Goal: Information Seeking & Learning: Learn about a topic

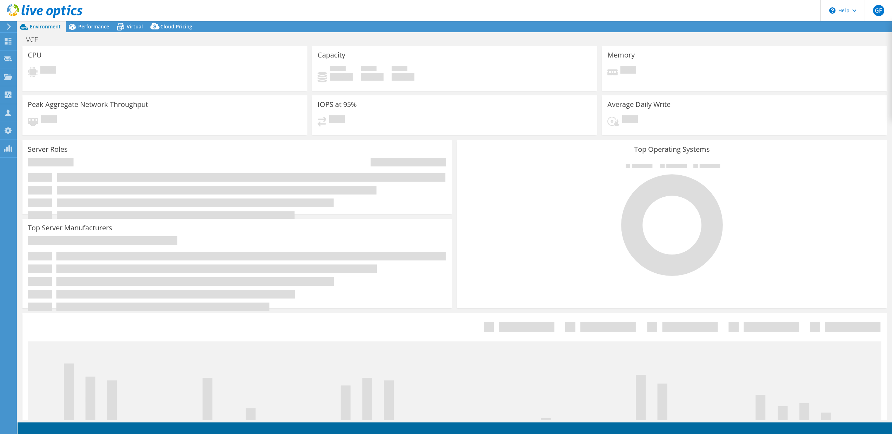
select select "USD"
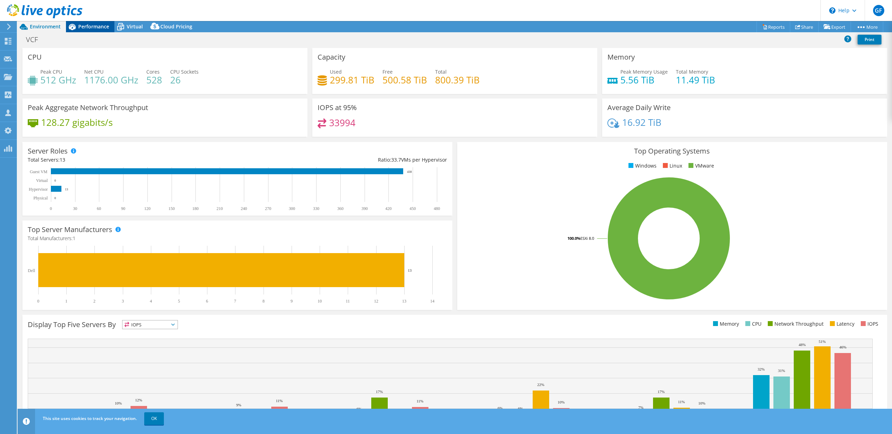
click at [94, 29] on span "Performance" at bounding box center [93, 26] width 31 height 7
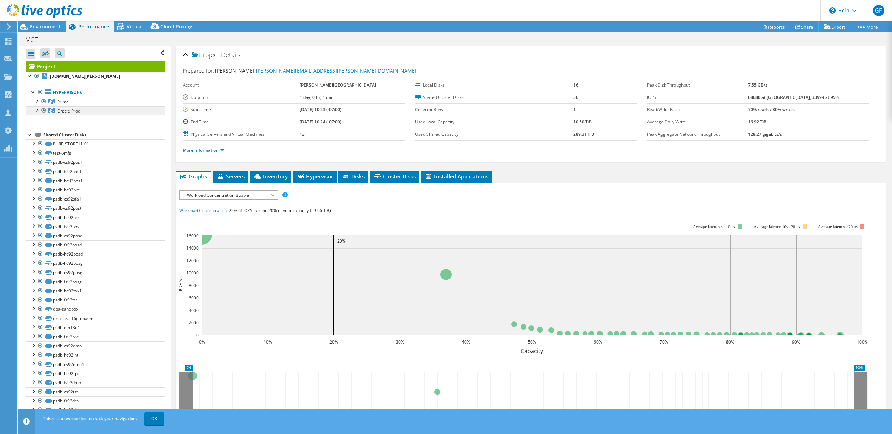
click at [90, 110] on link "Oracle Prod" at bounding box center [95, 110] width 139 height 9
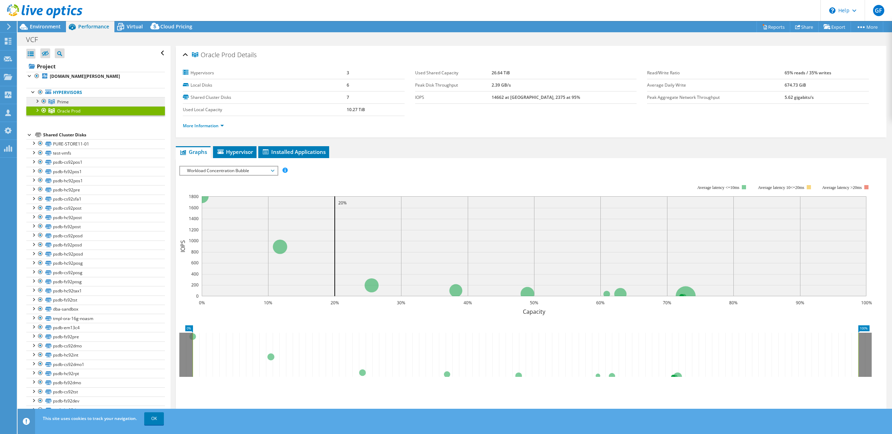
click at [90, 99] on link "Prime" at bounding box center [95, 101] width 139 height 9
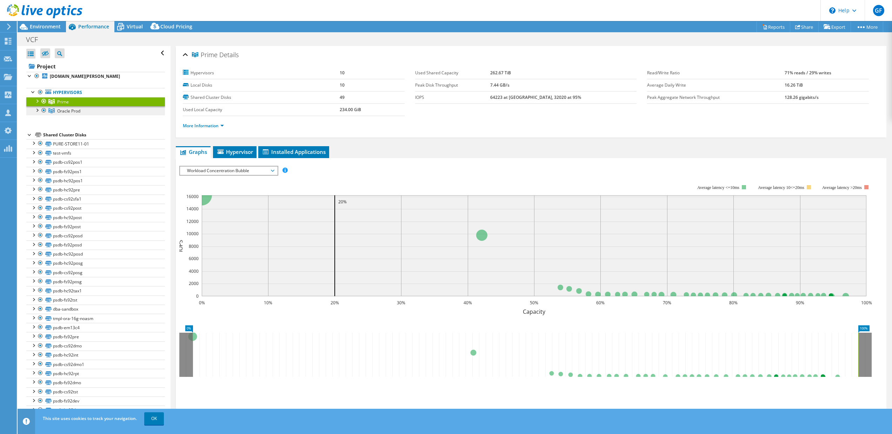
click at [89, 108] on link "Oracle Prod" at bounding box center [95, 110] width 139 height 9
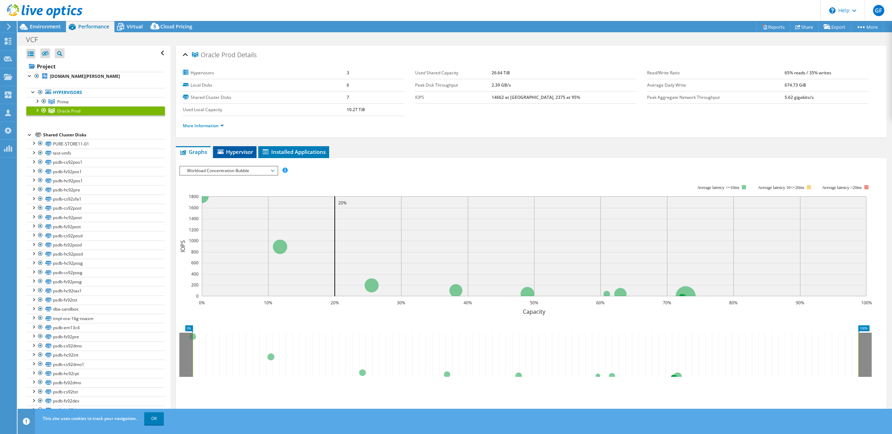
click at [231, 149] on span "Hypervisor" at bounding box center [234, 151] width 36 height 7
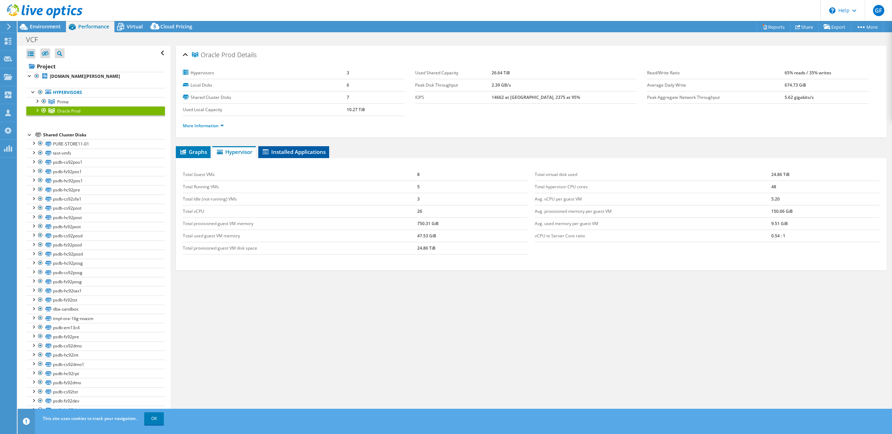
click at [295, 150] on span "Installed Applications" at bounding box center [294, 151] width 64 height 7
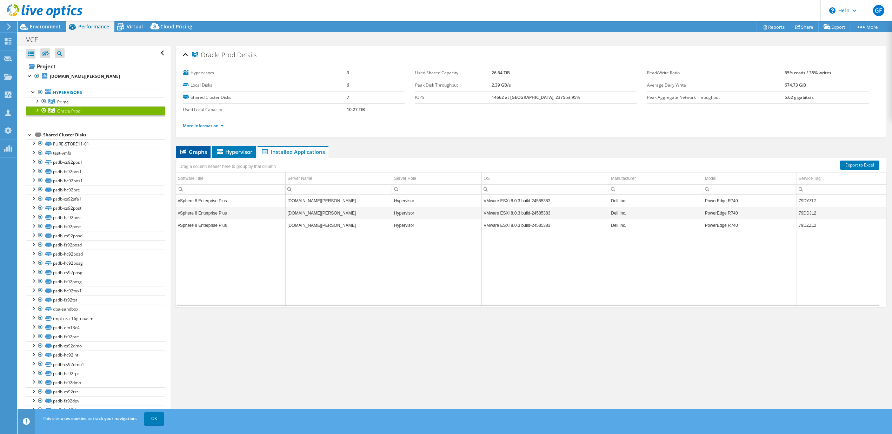
click at [189, 150] on span "Graphs" at bounding box center [193, 151] width 28 height 7
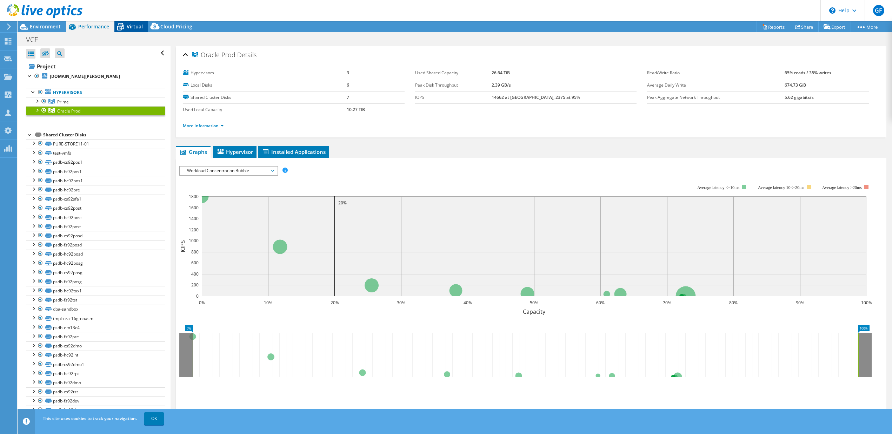
click at [138, 26] on span "Virtual" at bounding box center [135, 26] width 16 height 7
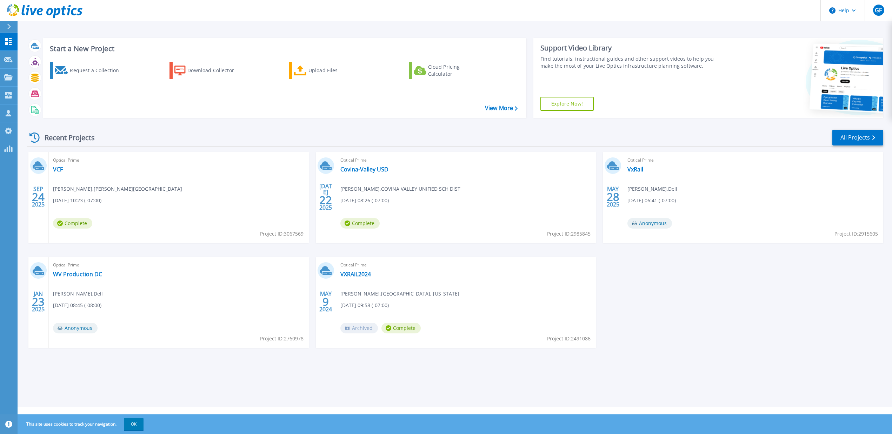
click at [112, 138] on div "Recent Projects All Projects" at bounding box center [455, 138] width 856 height 18
click at [118, 195] on div "Optical Prime VCF Matt Hopp , Chapman University 09/24/2025, 10:23 (-07:00) Com…" at bounding box center [179, 197] width 260 height 91
click at [91, 190] on span "Matt Hopp , Chapman University" at bounding box center [117, 189] width 129 height 8
click at [59, 170] on link "VCF" at bounding box center [58, 169] width 10 height 7
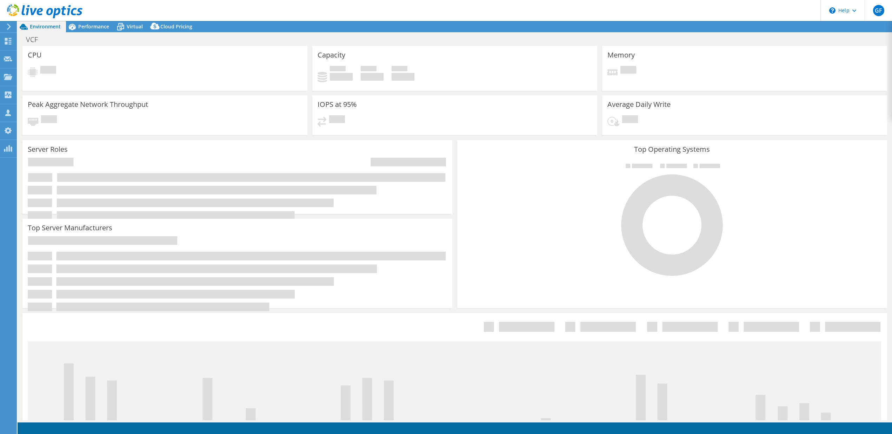
select select "USD"
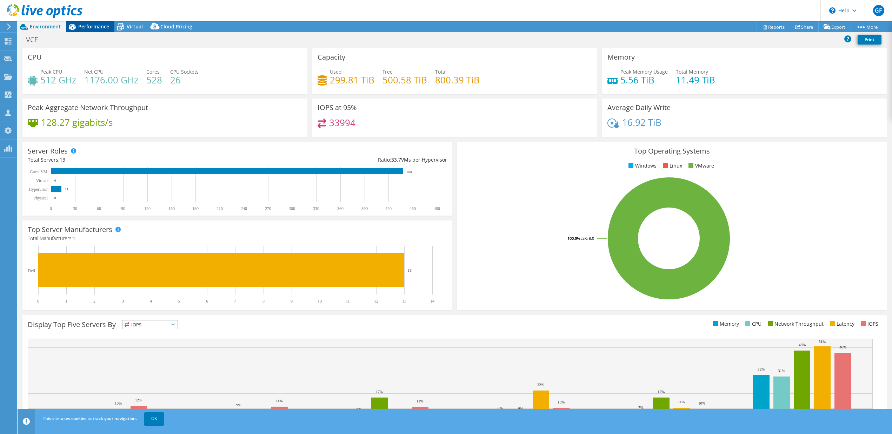
click at [89, 25] on span "Performance" at bounding box center [93, 26] width 31 height 7
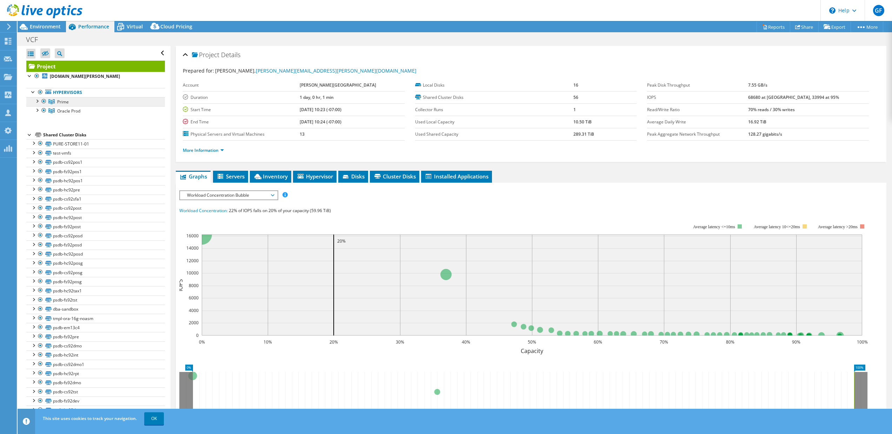
click at [91, 101] on link "Prime" at bounding box center [95, 101] width 139 height 9
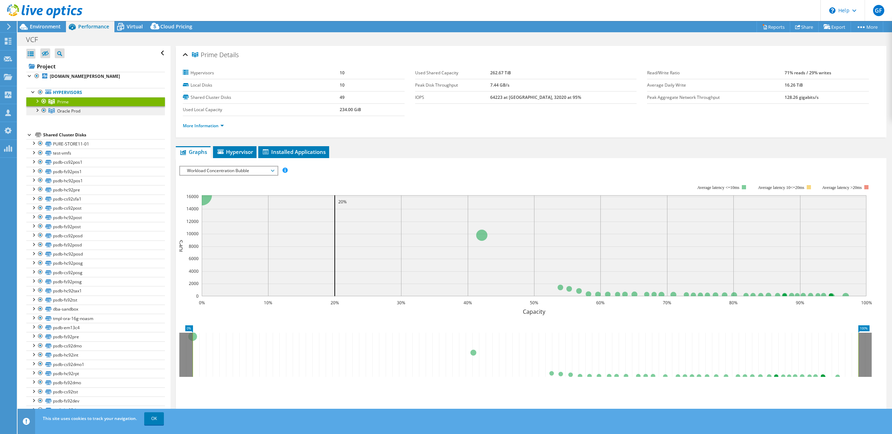
click at [75, 112] on span "Oracle Prod" at bounding box center [68, 111] width 23 height 6
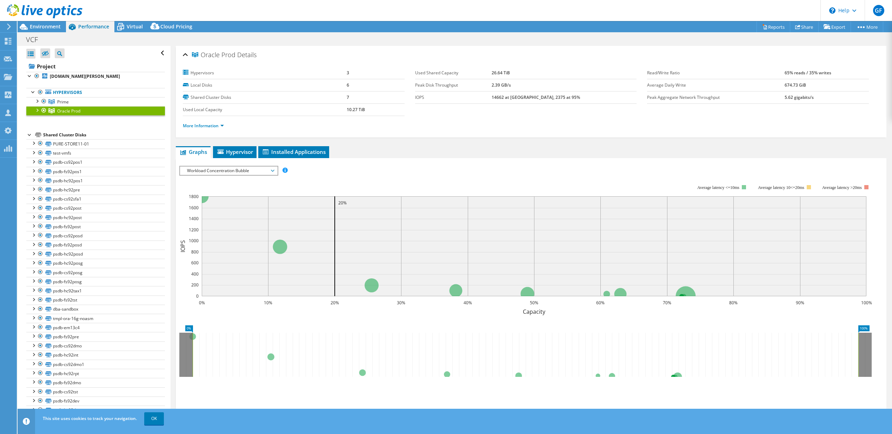
click at [221, 141] on div "Oracle Prod Details Hypervisors 3 Local Disks 6 Shared Cluster Disks 7 Used Loc…" at bounding box center [531, 252] width 721 height 413
click at [229, 149] on span "Hypervisor" at bounding box center [234, 151] width 36 height 7
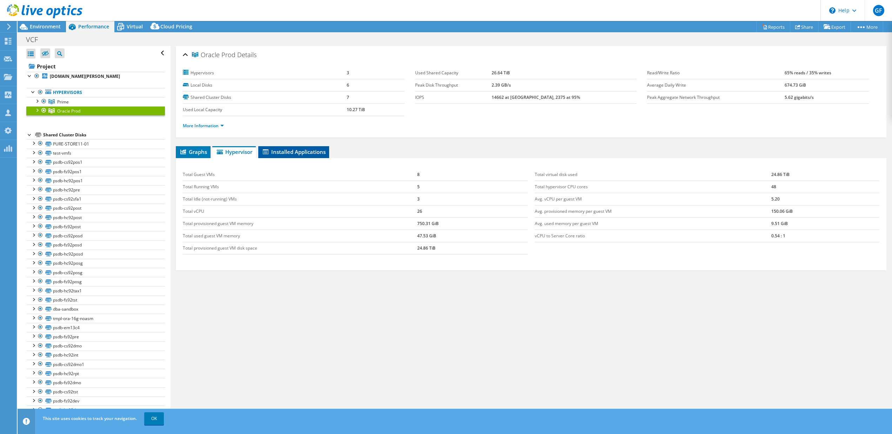
click at [298, 147] on li "Installed Applications" at bounding box center [293, 152] width 71 height 12
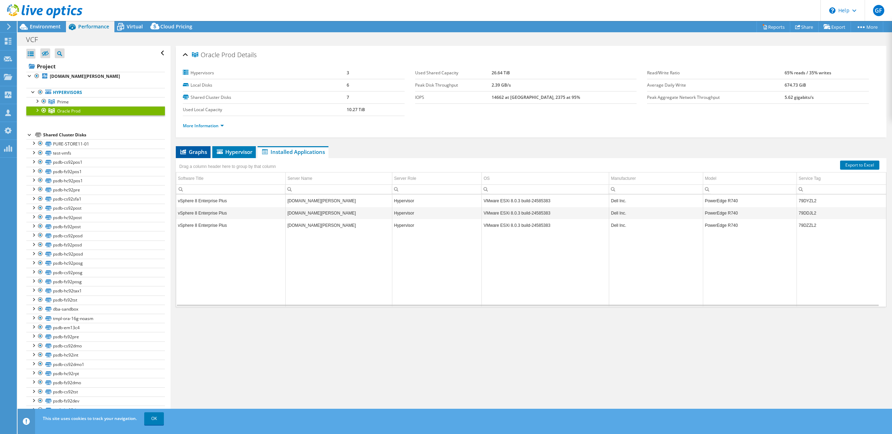
click at [198, 148] on li "Graphs" at bounding box center [193, 152] width 35 height 12
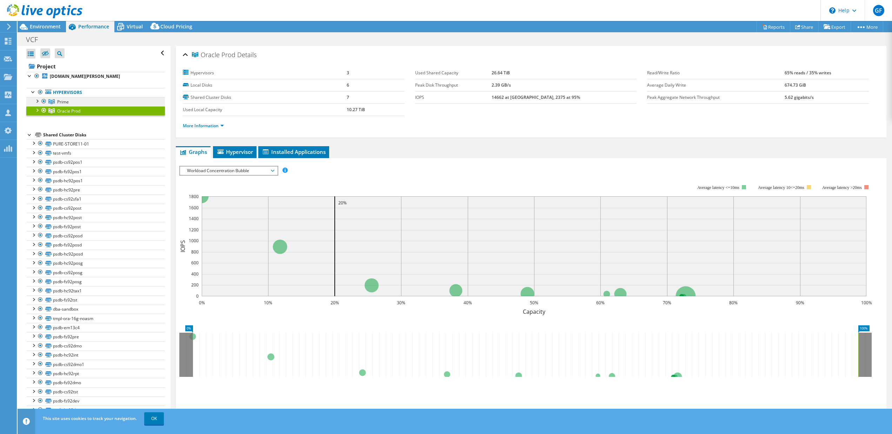
click at [68, 101] on span "Prime" at bounding box center [63, 102] width 12 height 6
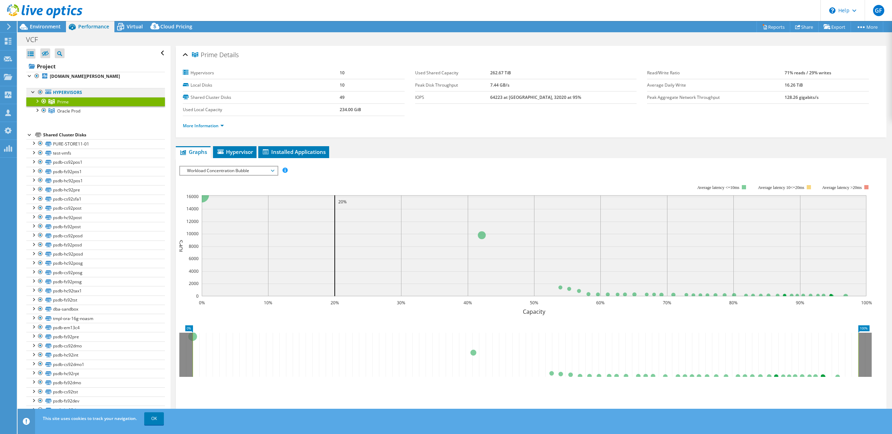
click at [71, 93] on link "Hypervisors" at bounding box center [95, 92] width 139 height 9
click at [65, 91] on link "Hypervisors" at bounding box center [95, 92] width 139 height 9
click at [236, 151] on span "Hypervisor" at bounding box center [234, 151] width 36 height 7
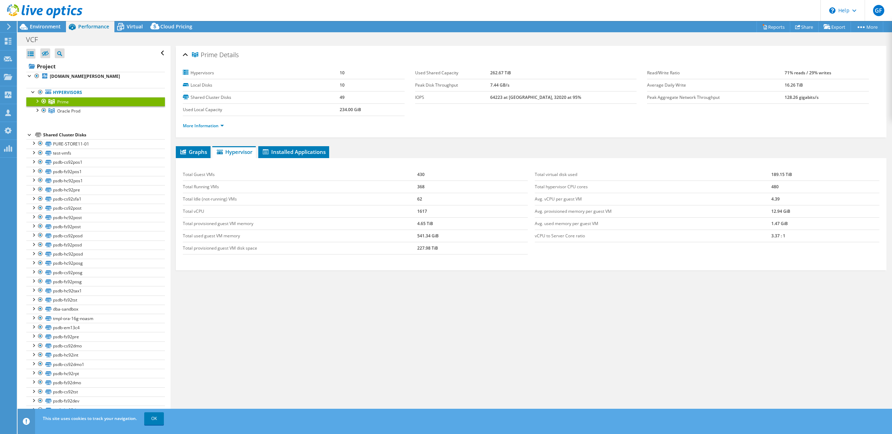
drag, startPoint x: 209, startPoint y: 174, endPoint x: 214, endPoint y: 173, distance: 5.3
click at [210, 173] on td "Total Guest VMs" at bounding box center [300, 175] width 234 height 12
click at [58, 111] on span "Oracle Prod" at bounding box center [68, 111] width 23 height 6
click at [65, 104] on span "Prime" at bounding box center [63, 102] width 12 height 6
